Goal: Find contact information: Find contact information

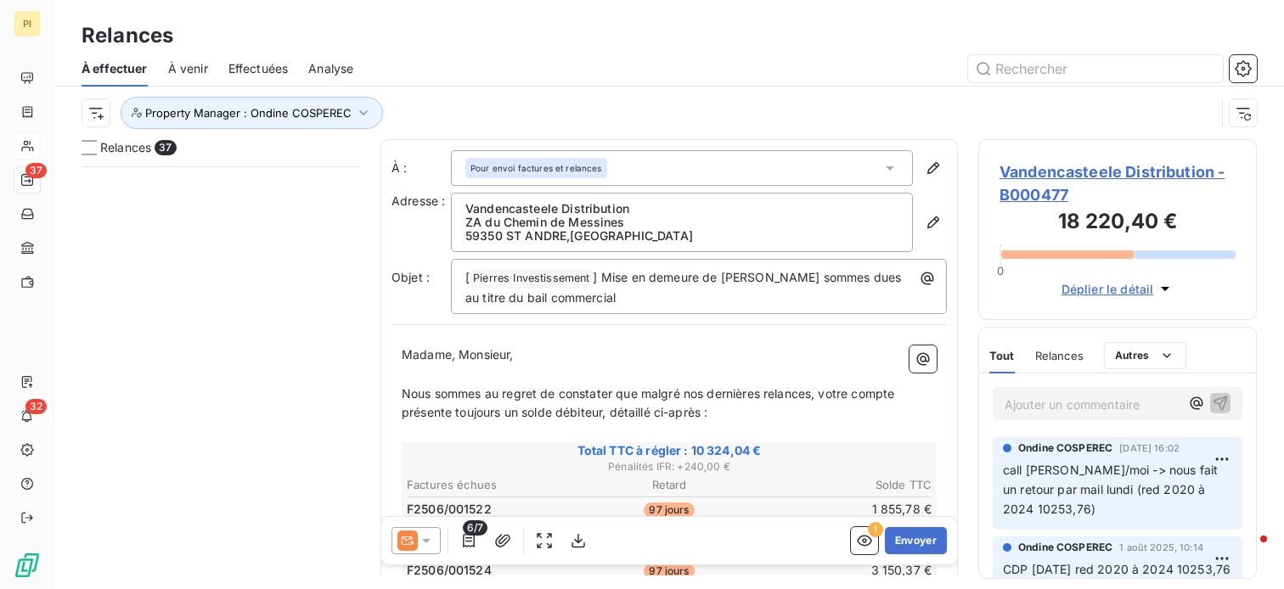
scroll to position [409, 265]
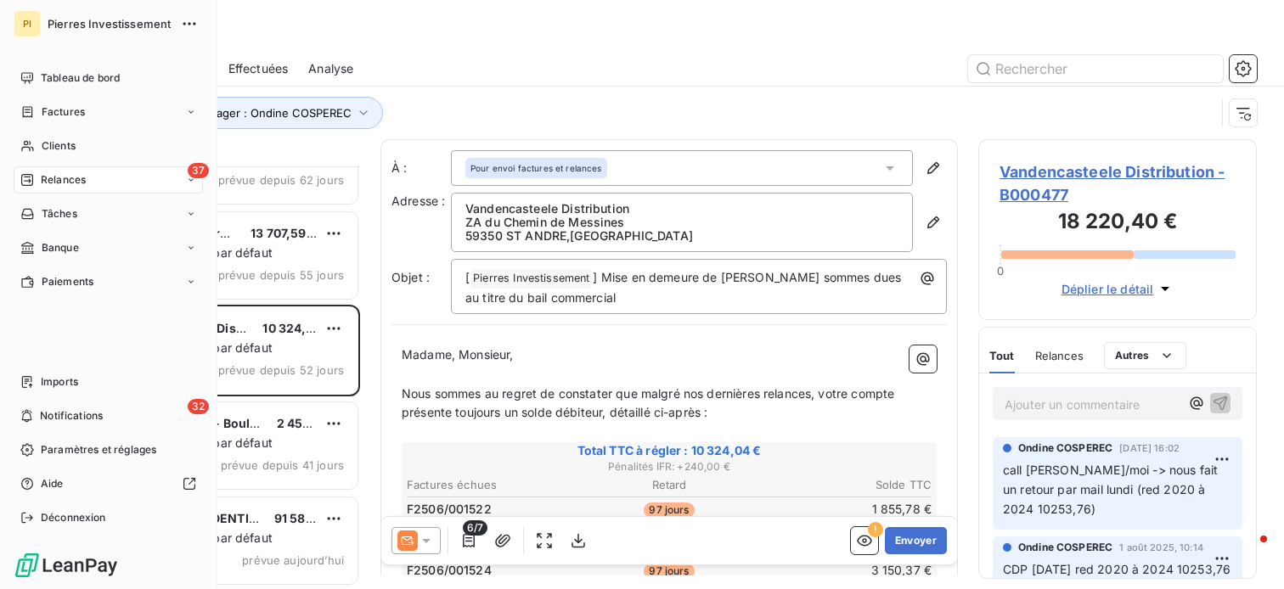
click at [85, 181] on span "Relances" at bounding box center [63, 179] width 45 height 15
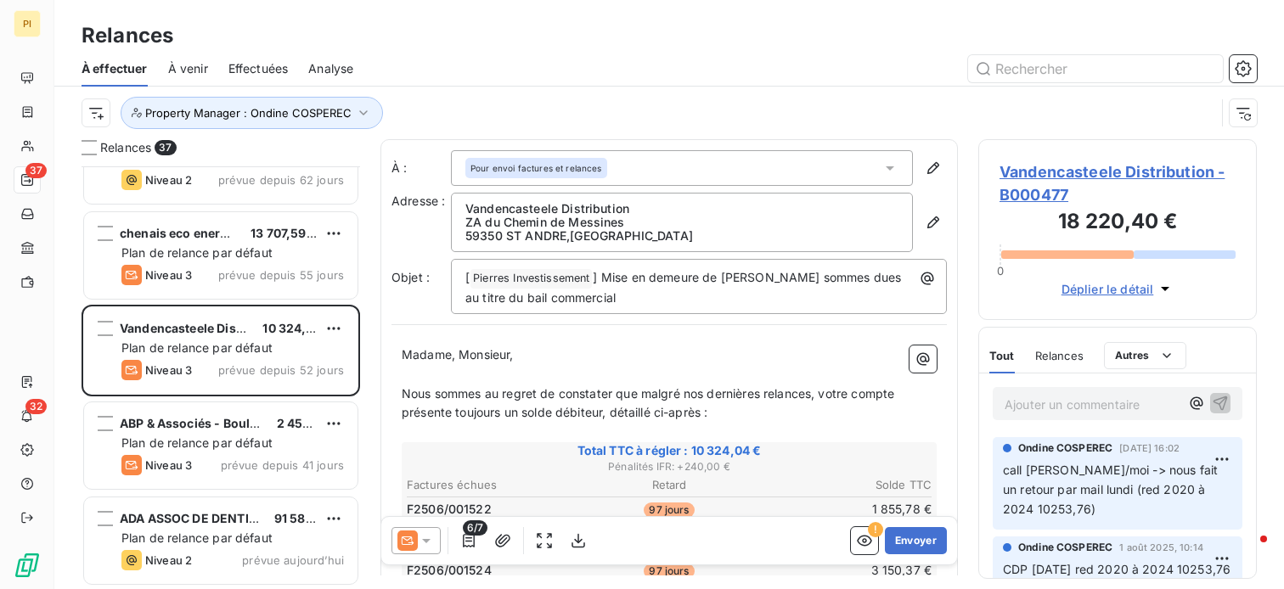
scroll to position [0, 0]
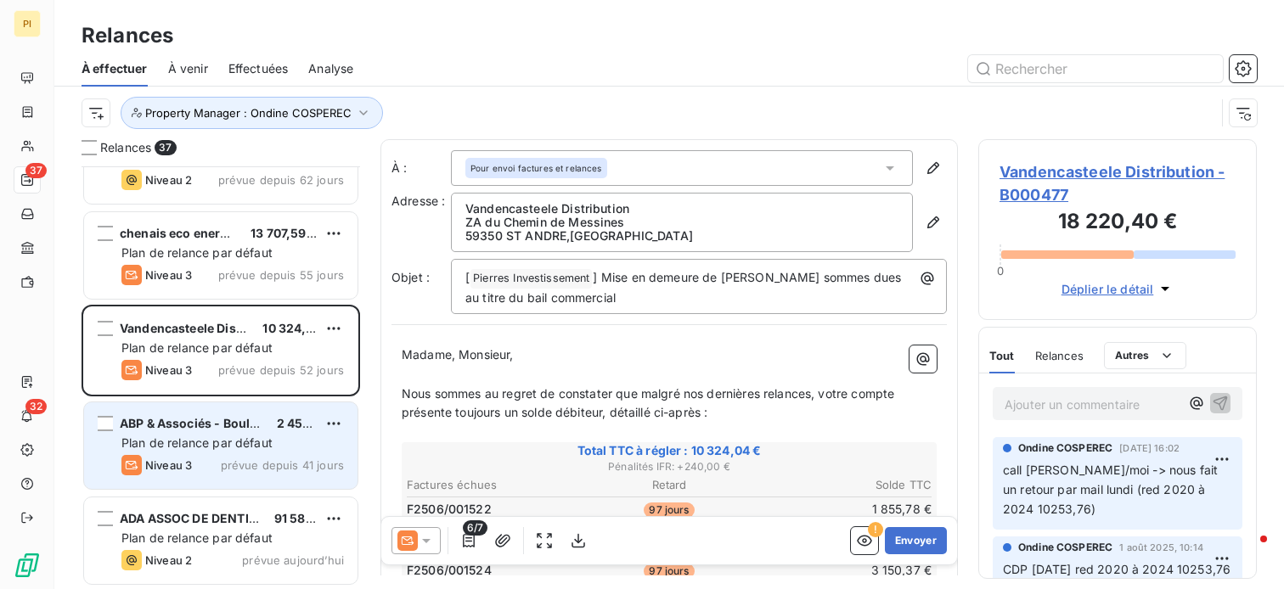
drag, startPoint x: 225, startPoint y: 443, endPoint x: 251, endPoint y: 434, distance: 27.9
click at [226, 441] on span "Plan de relance par défaut" at bounding box center [196, 442] width 151 height 14
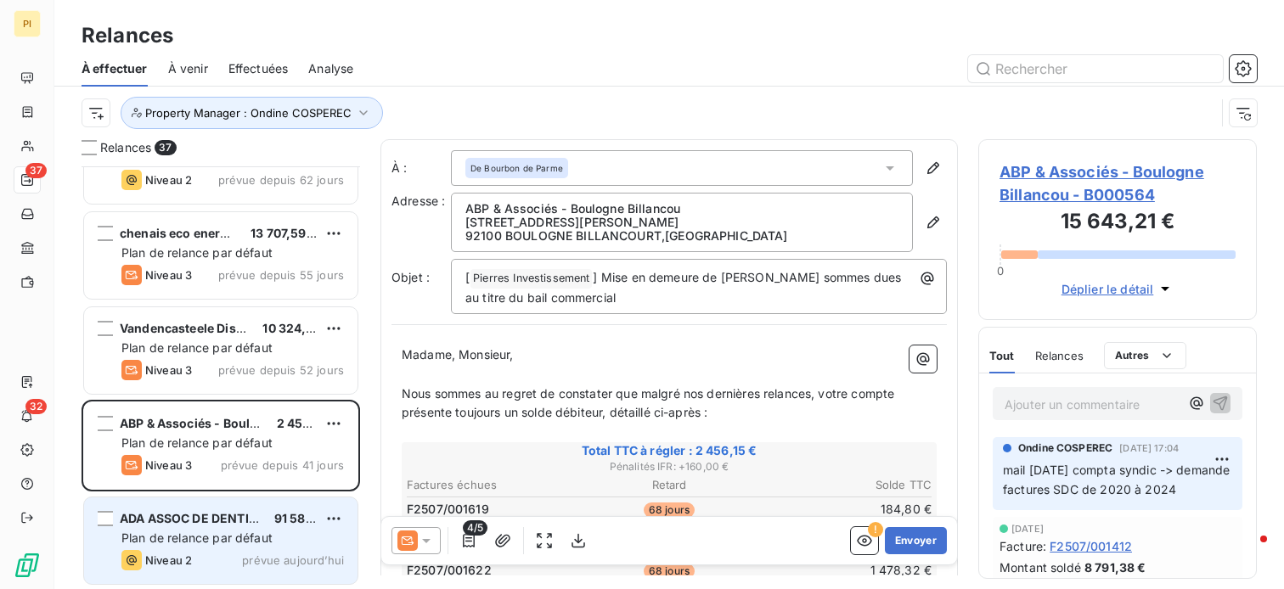
click at [207, 550] on div "Niveau 2 prévue aujourd’hui" at bounding box center [232, 560] width 222 height 20
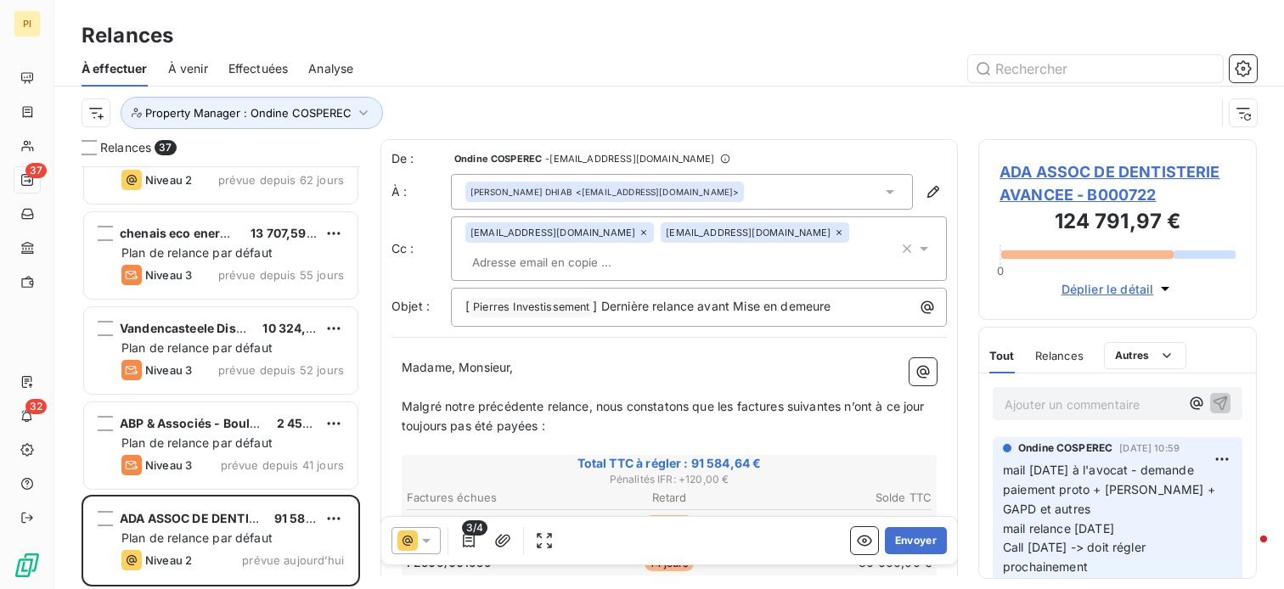
scroll to position [70, 0]
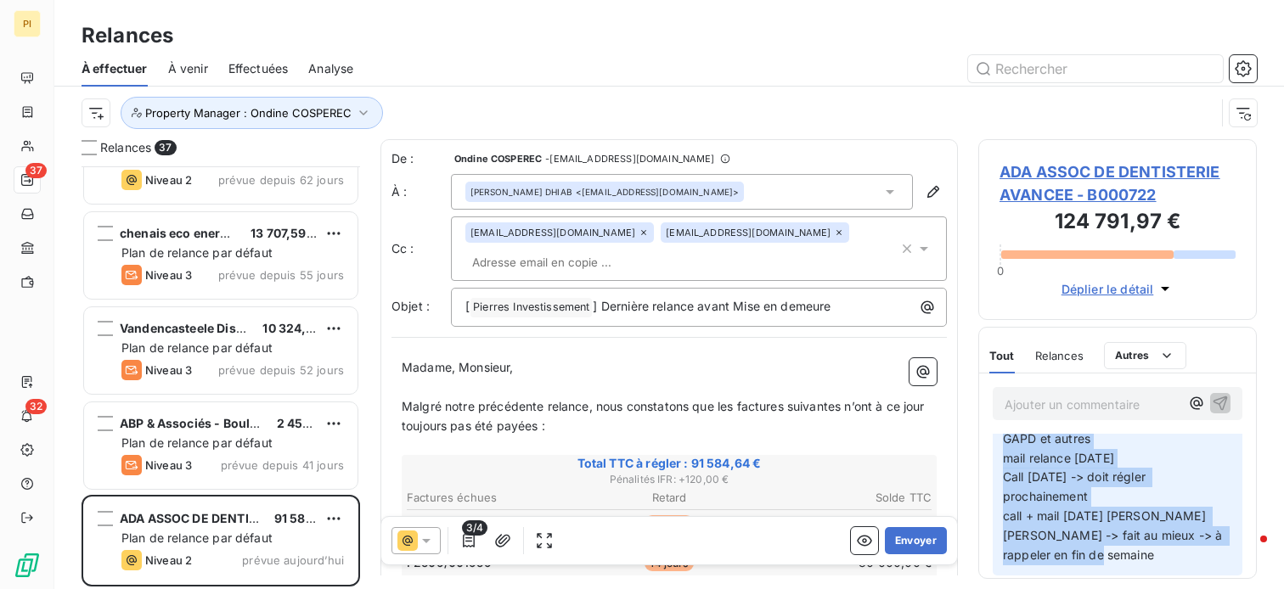
drag, startPoint x: 1003, startPoint y: 469, endPoint x: 1154, endPoint y: 619, distance: 212.5
click at [1154, 588] on html "PI 37 32 Relances À effectuer À venir Effectuées Analyse Property Manager : Ond…" at bounding box center [642, 294] width 1284 height 589
copy p "mail [DATE] à l'avocat - demande paiement proto + loyers + GAPD et autres mail …"
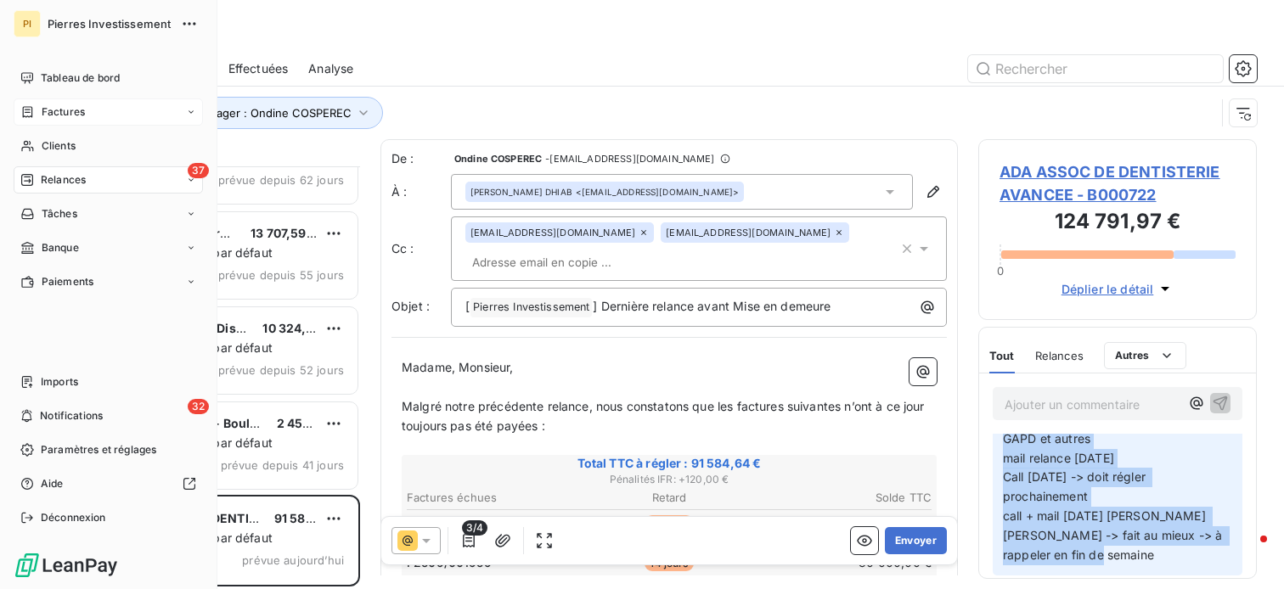
click at [59, 125] on div "Factures" at bounding box center [108, 111] width 189 height 27
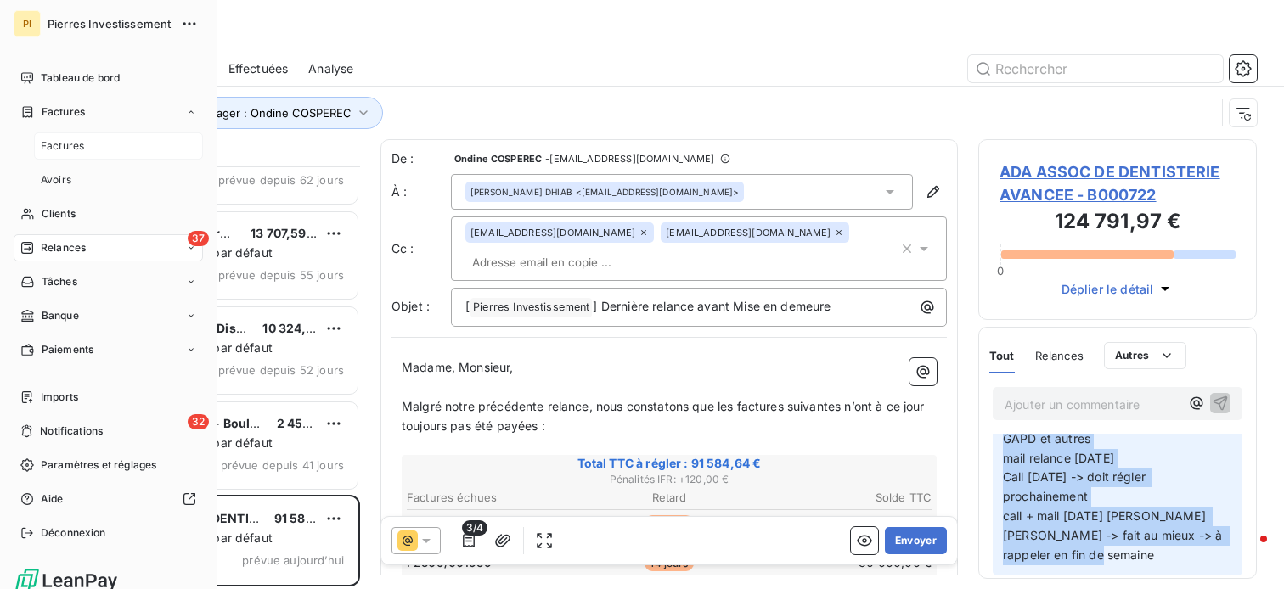
click at [61, 143] on span "Factures" at bounding box center [62, 145] width 43 height 15
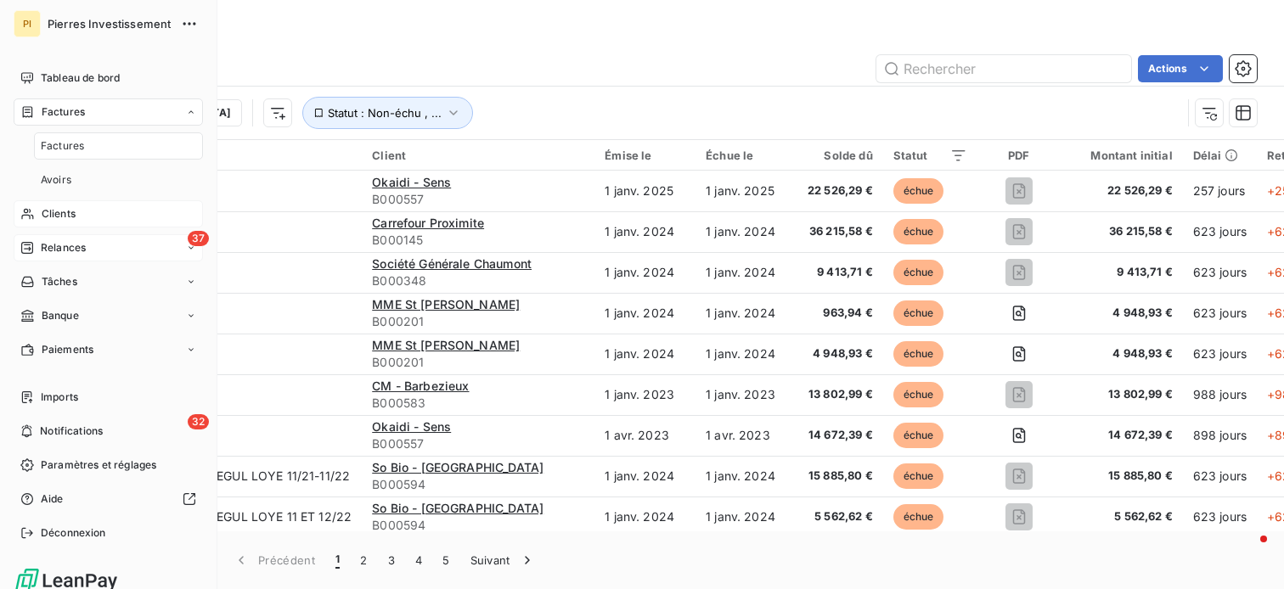
click at [60, 220] on span "Clients" at bounding box center [59, 213] width 34 height 15
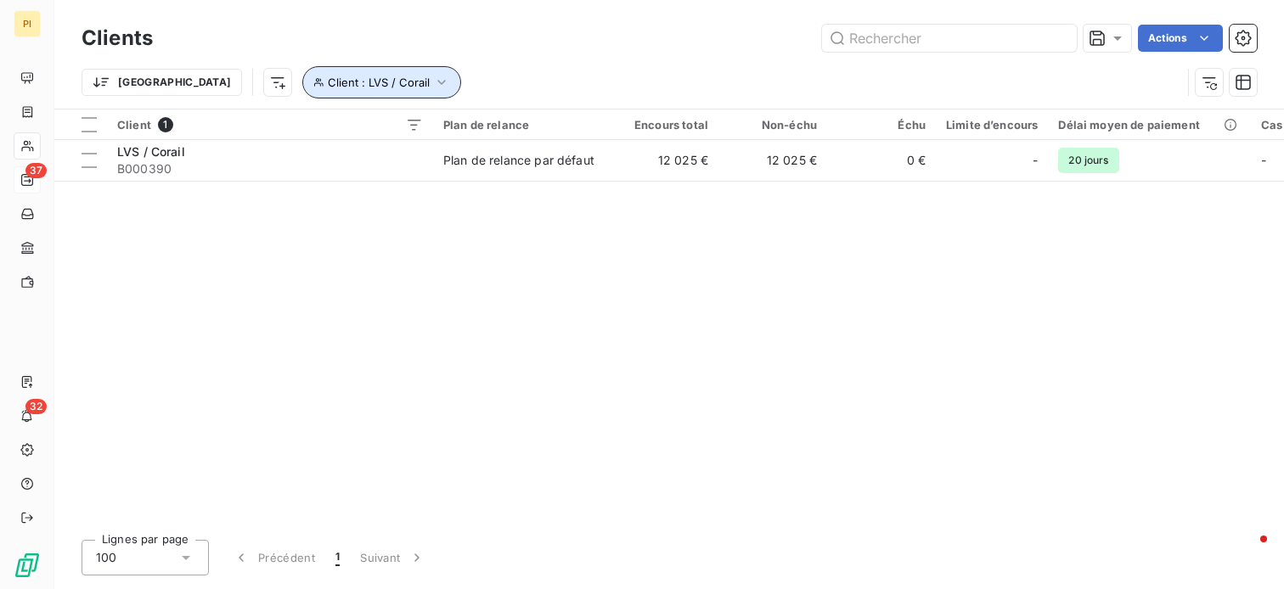
click at [433, 84] on icon "button" at bounding box center [441, 82] width 17 height 17
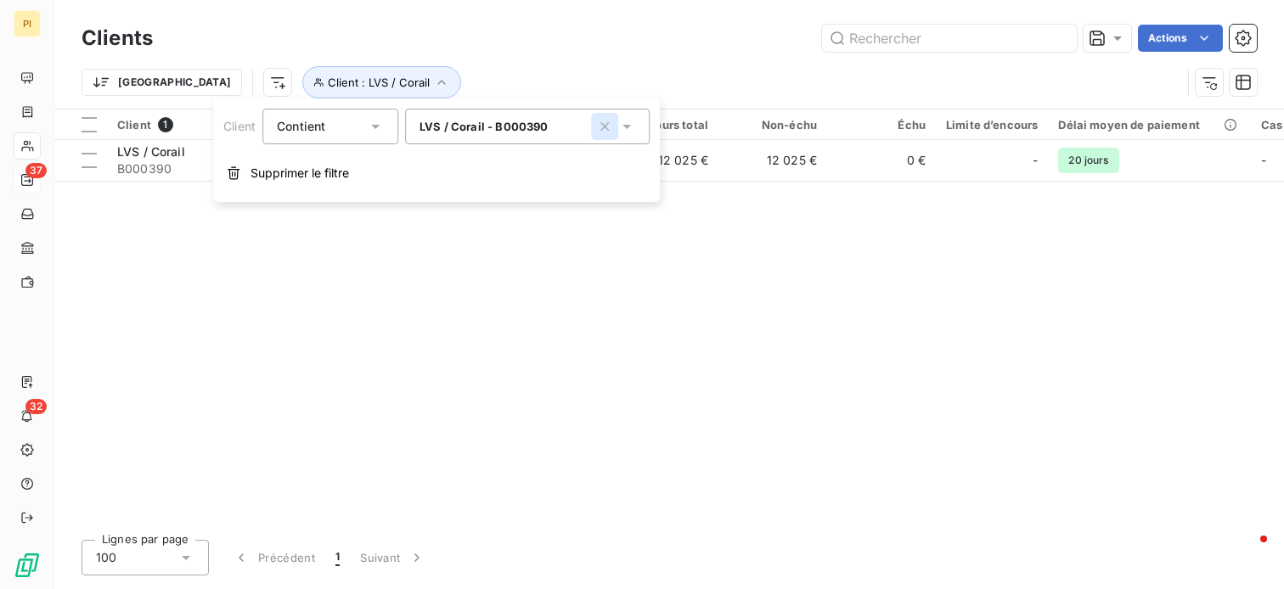
click at [600, 126] on icon "button" at bounding box center [604, 126] width 17 height 17
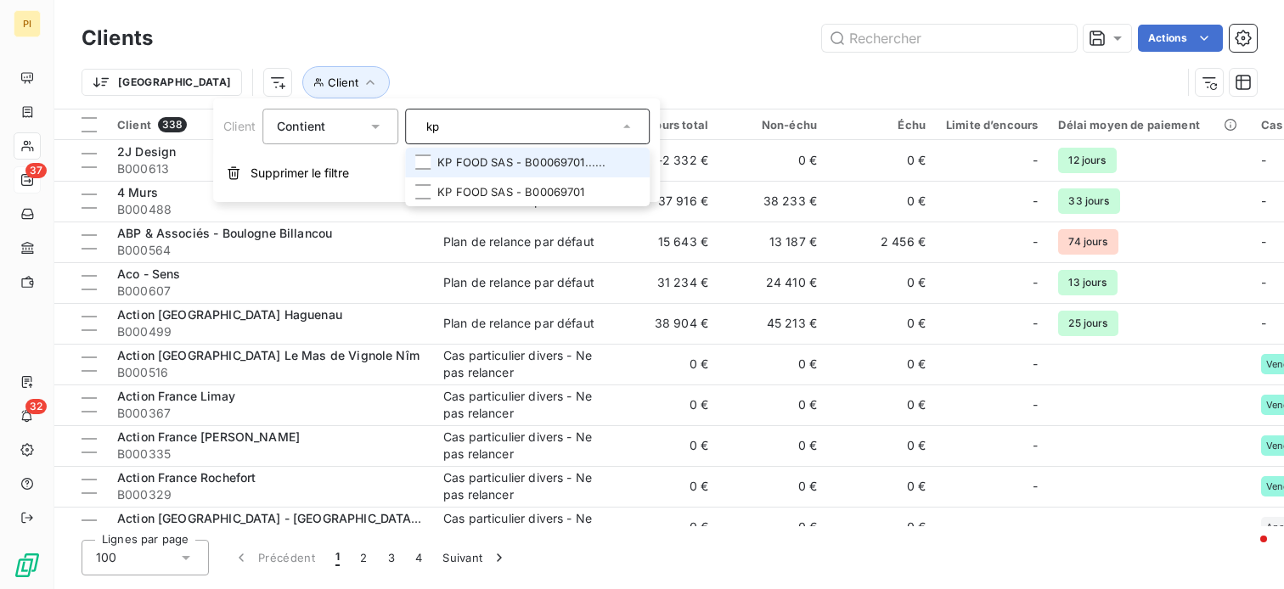
type input "kp"
click at [551, 164] on li "KP FOOD SAS - B00069701......" at bounding box center [527, 163] width 244 height 30
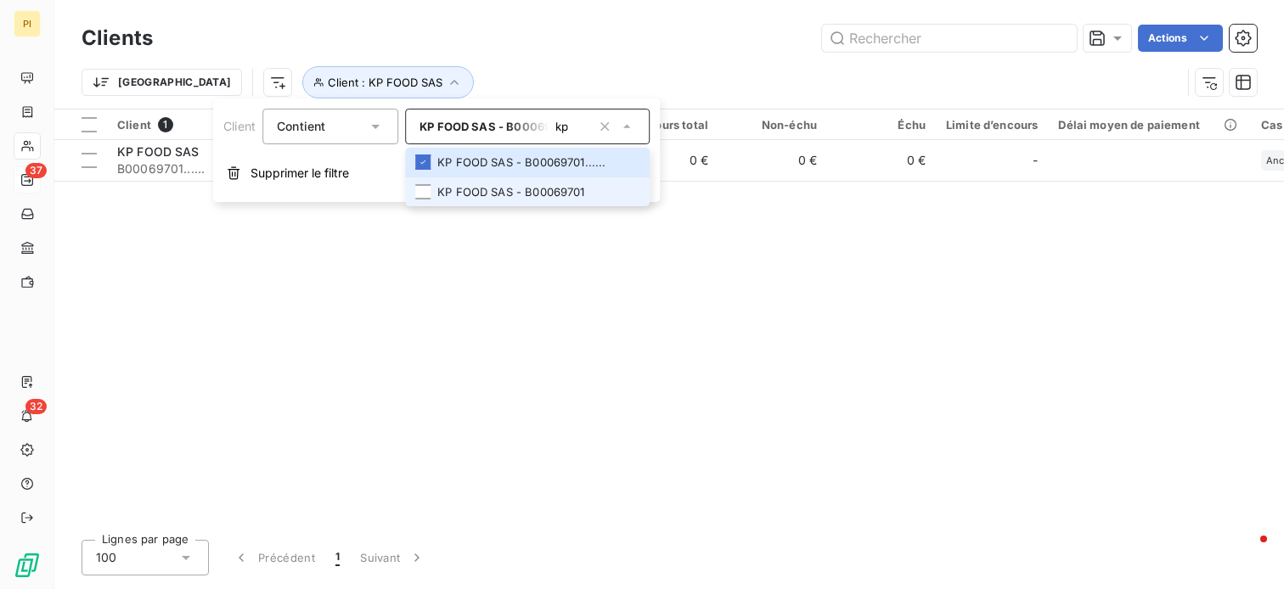
click at [526, 195] on li "KP FOOD SAS - B00069701" at bounding box center [527, 192] width 244 height 30
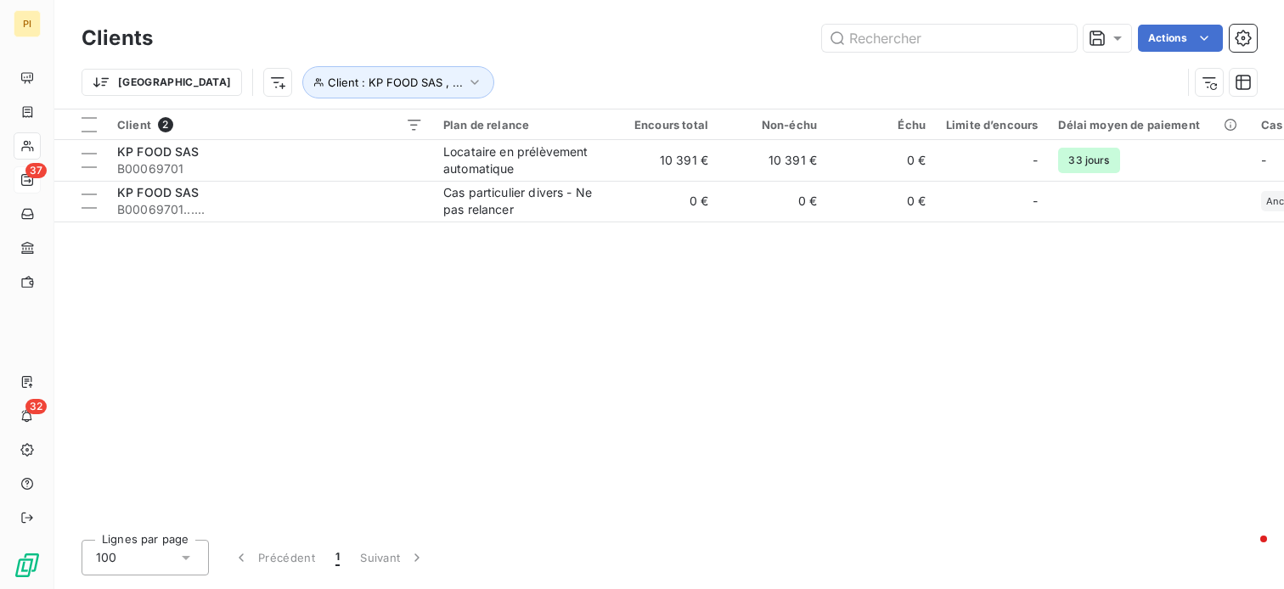
click at [709, 270] on div "Client 2 Plan de relance Encours total Non-échu Échu Limite d’encours Délai moy…" at bounding box center [668, 318] width 1229 height 417
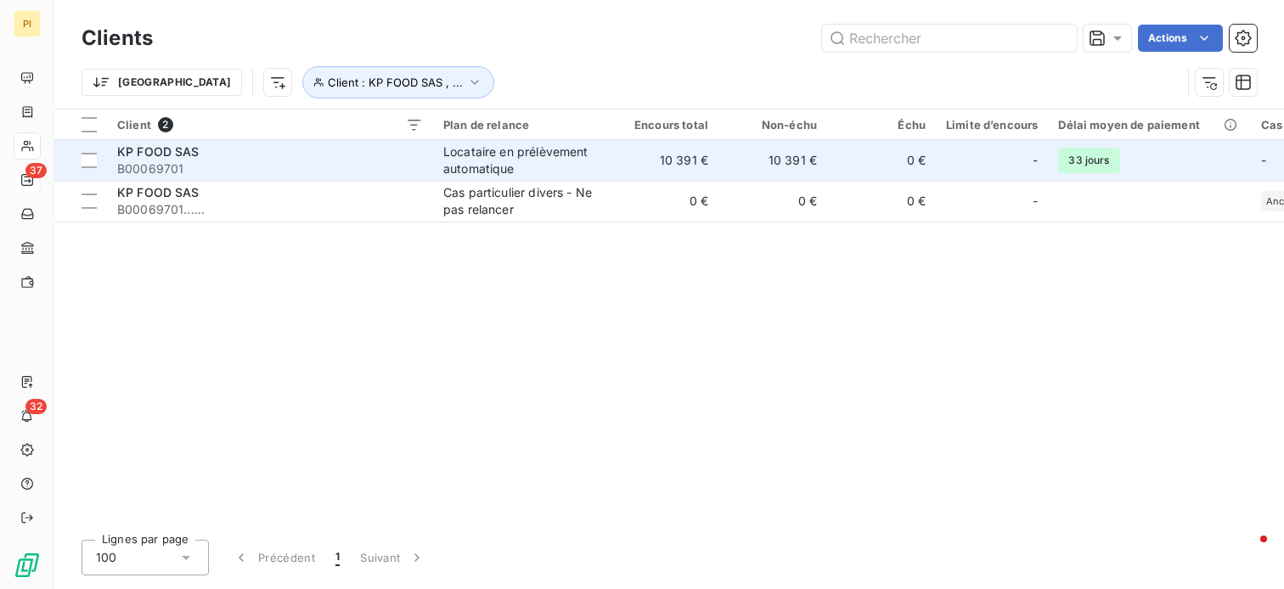
click at [149, 165] on span "B00069701" at bounding box center [270, 168] width 306 height 17
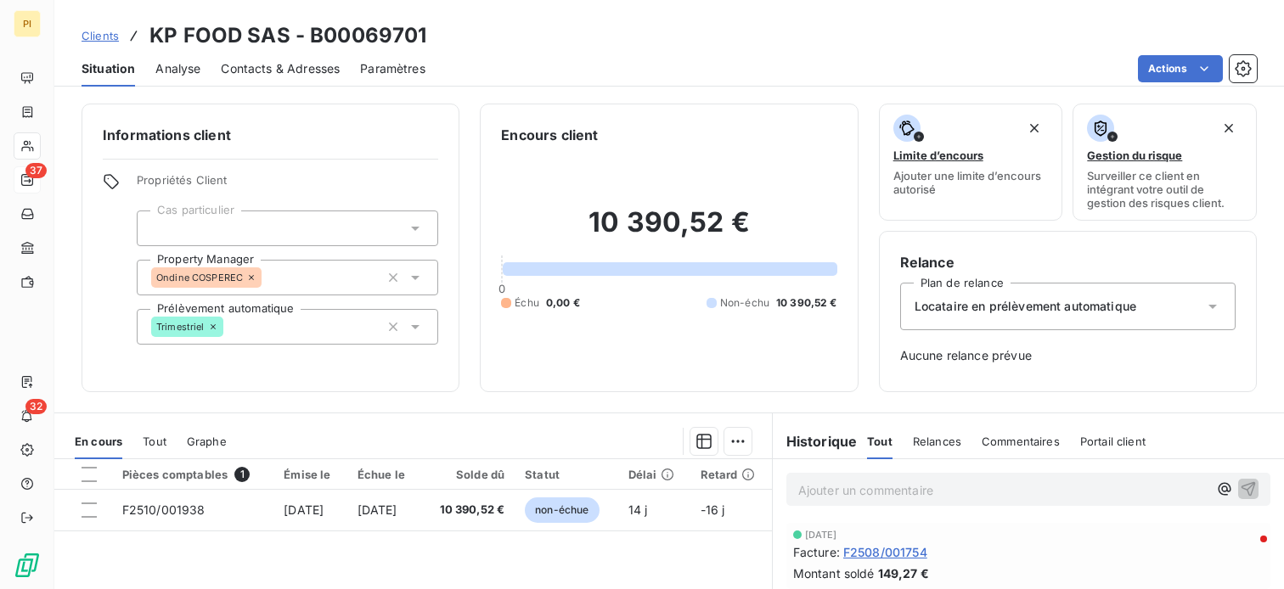
drag, startPoint x: 275, startPoint y: 66, endPoint x: 292, endPoint y: 77, distance: 20.2
click at [275, 66] on span "Contacts & Adresses" at bounding box center [280, 68] width 119 height 17
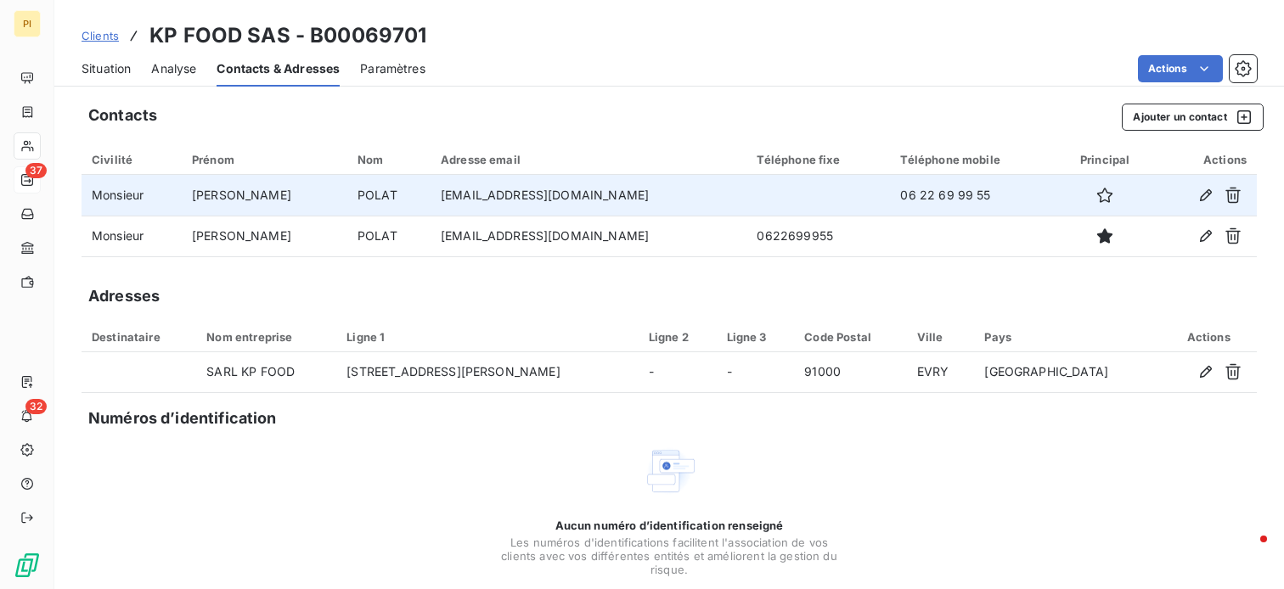
click at [499, 207] on td "[EMAIL_ADDRESS][DOMAIN_NAME]" at bounding box center [588, 195] width 317 height 41
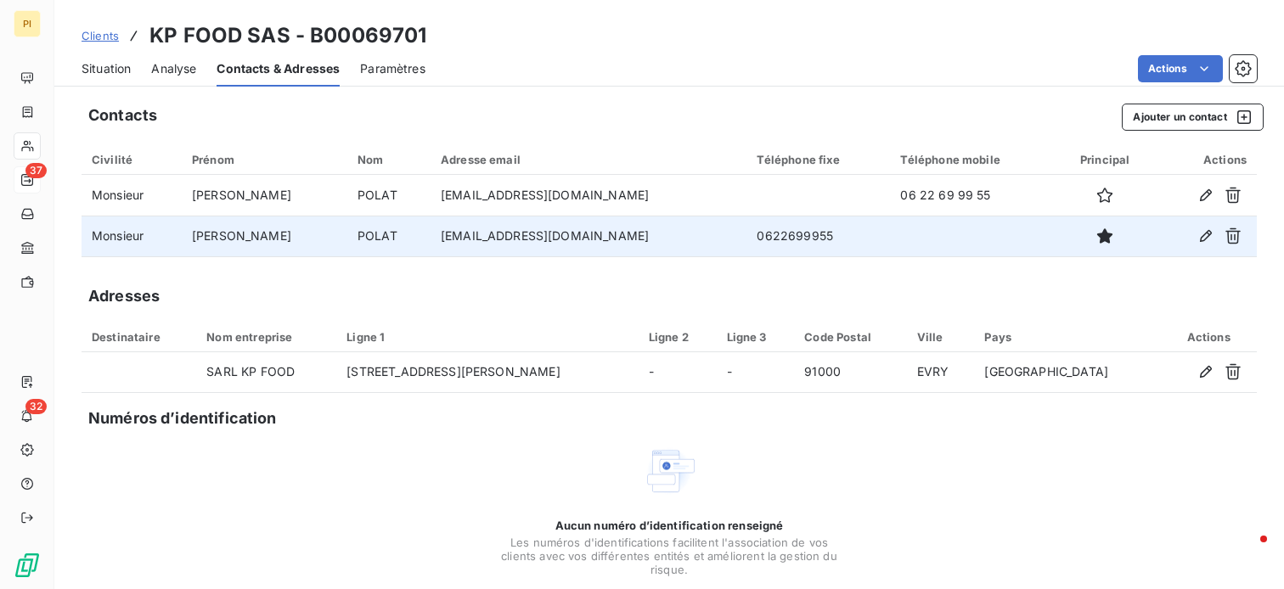
click at [503, 242] on td "[EMAIL_ADDRESS][DOMAIN_NAME]" at bounding box center [588, 236] width 317 height 41
